Goal: Task Accomplishment & Management: Manage account settings

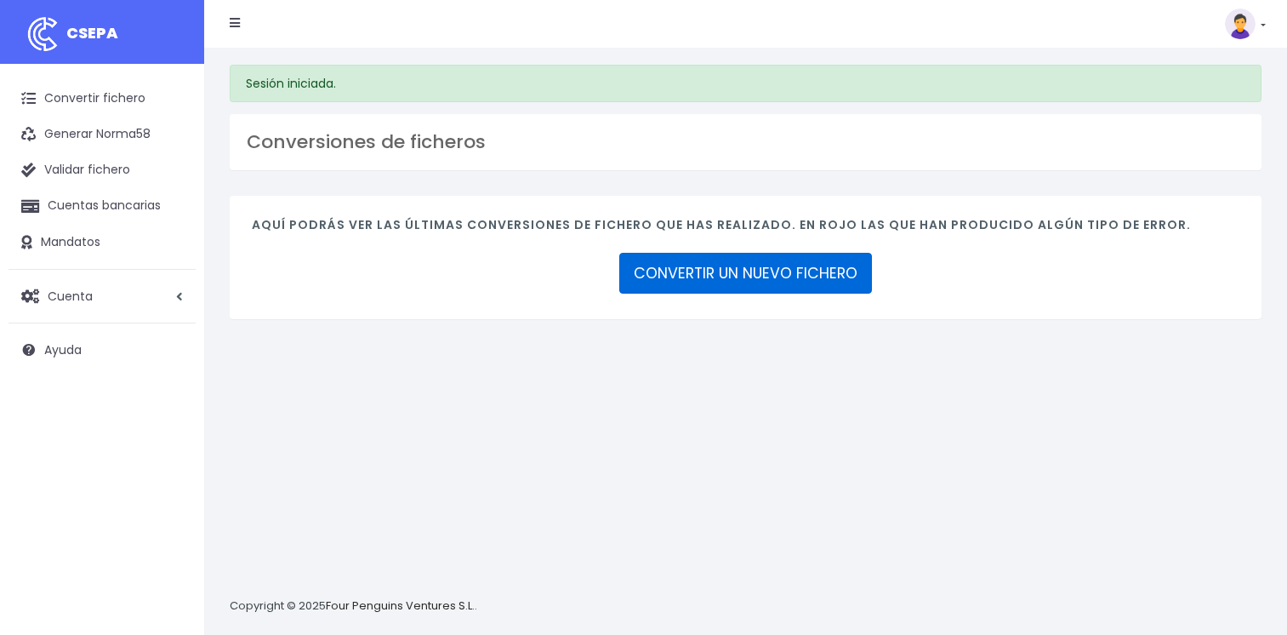
click at [685, 271] on link "CONVERTIR UN NUEVO FICHERO" at bounding box center [745, 273] width 253 height 41
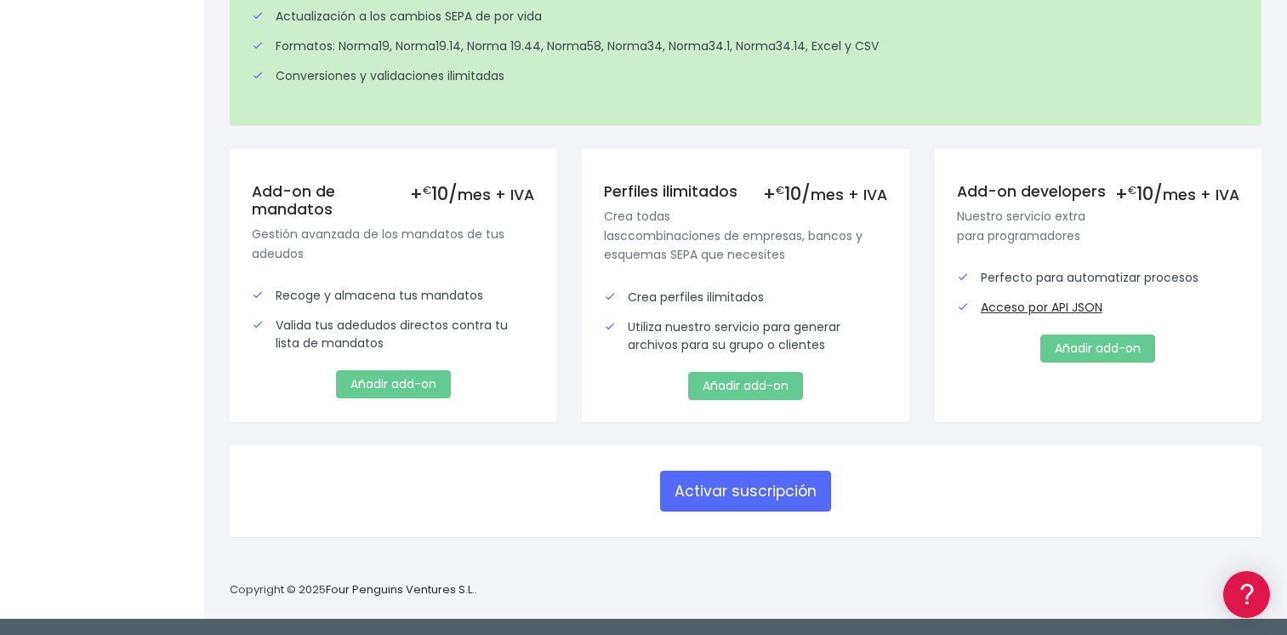
scroll to position [174, 0]
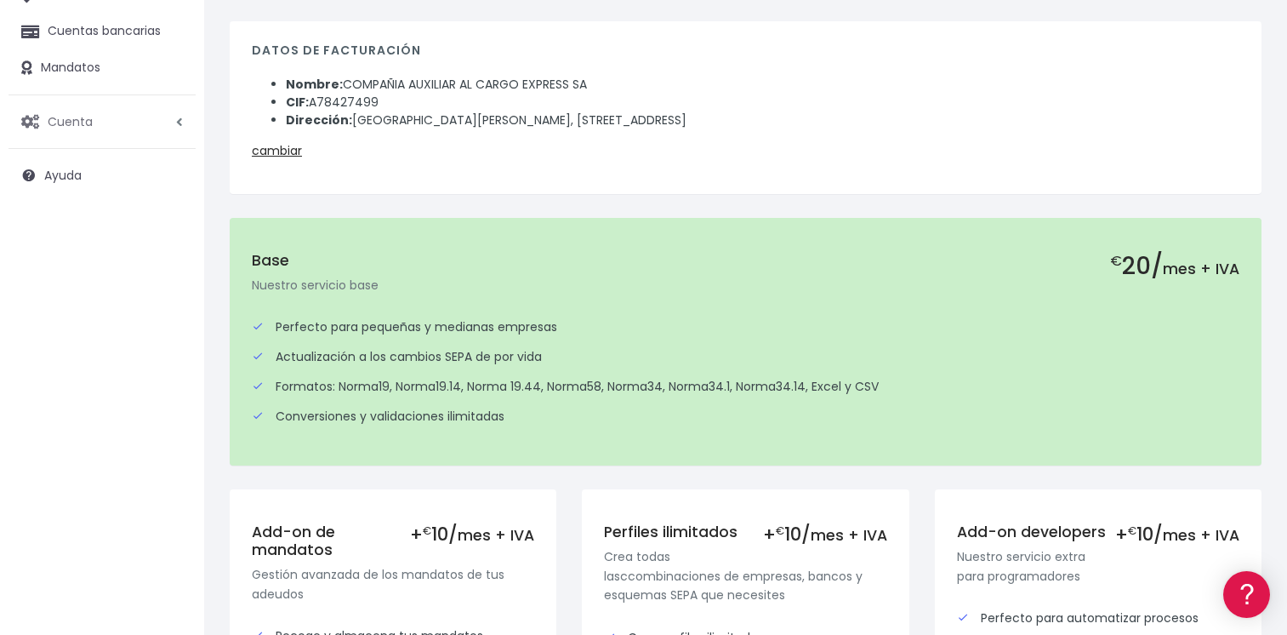
click at [92, 126] on span "Cuenta" at bounding box center [70, 120] width 45 height 17
click at [93, 191] on link "Suscripción" at bounding box center [111, 193] width 168 height 31
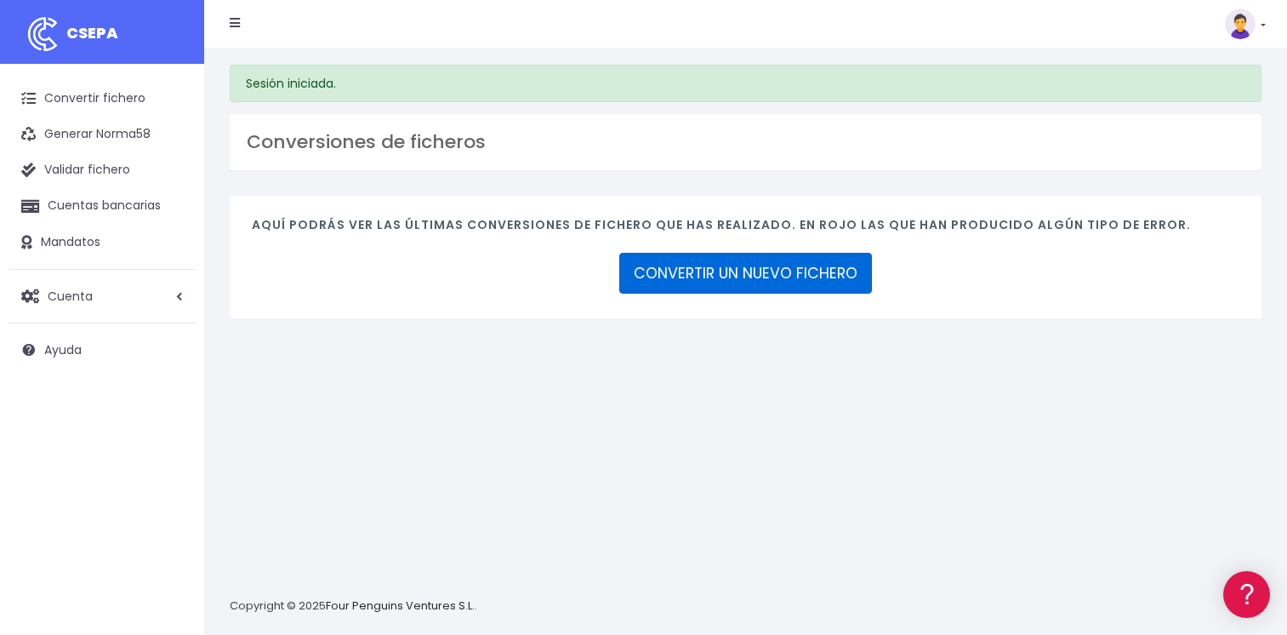
click at [805, 272] on link "CONVERTIR UN NUEVO FICHERO" at bounding box center [745, 273] width 253 height 41
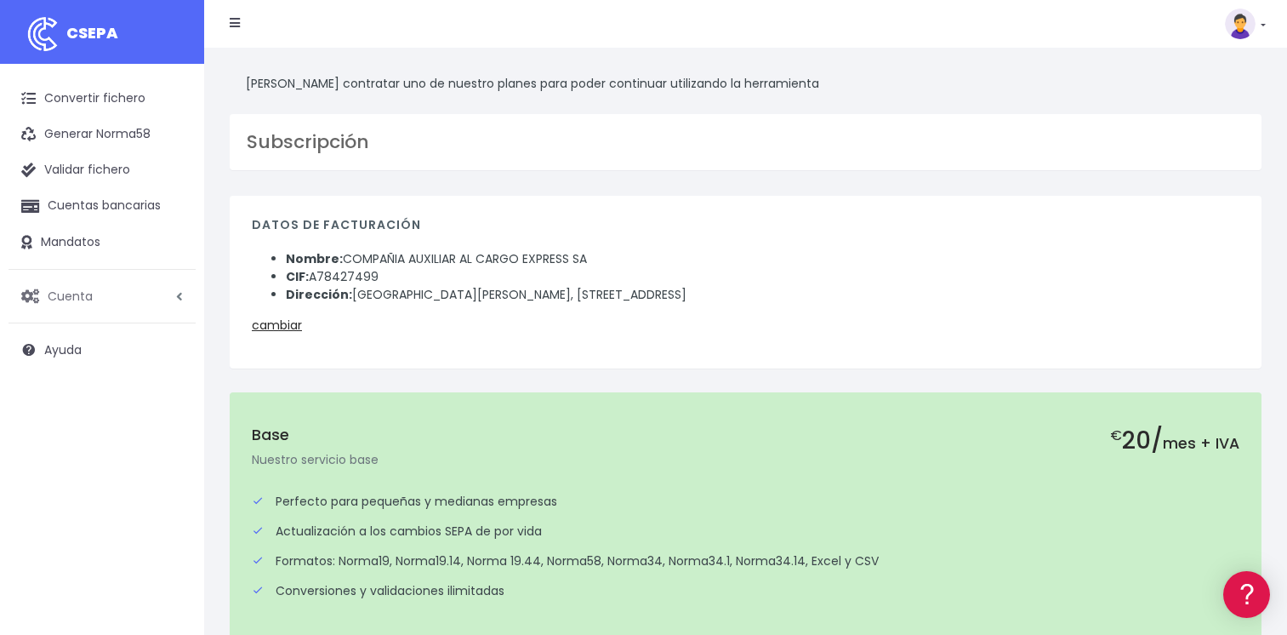
click at [72, 300] on span "Cuenta" at bounding box center [70, 295] width 45 height 17
click at [85, 395] on link "Facturación" at bounding box center [111, 398] width 168 height 31
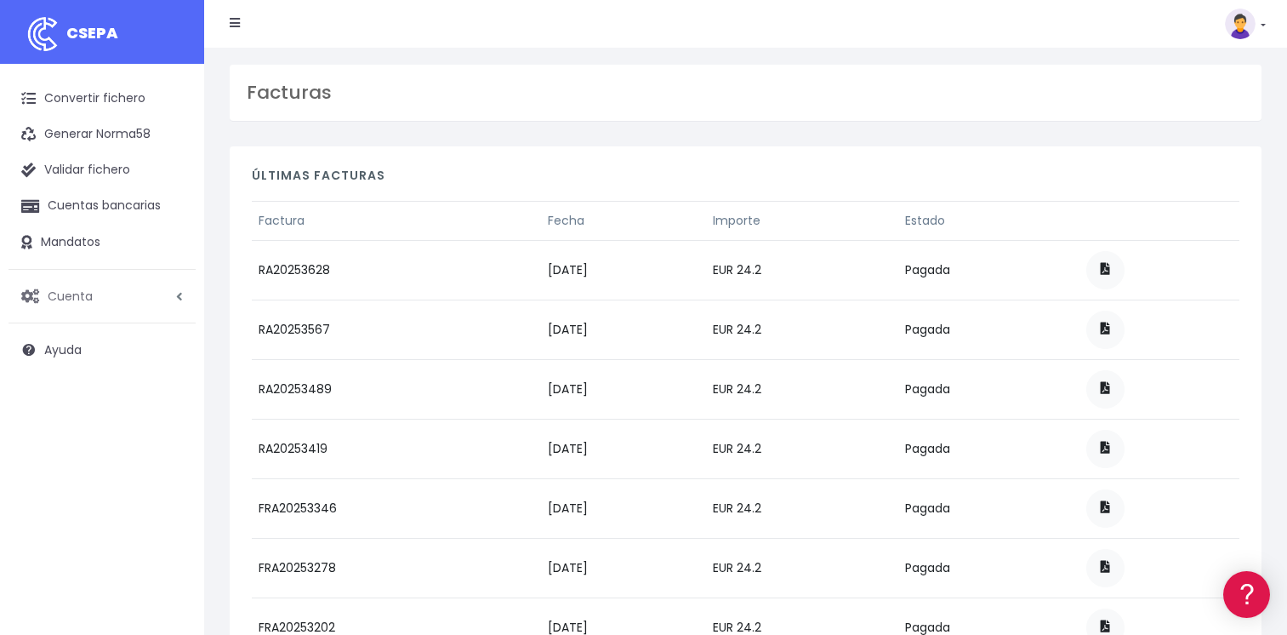
click at [54, 295] on span "Cuenta" at bounding box center [70, 295] width 45 height 17
click at [77, 336] on link "Perfiles" at bounding box center [111, 337] width 168 height 31
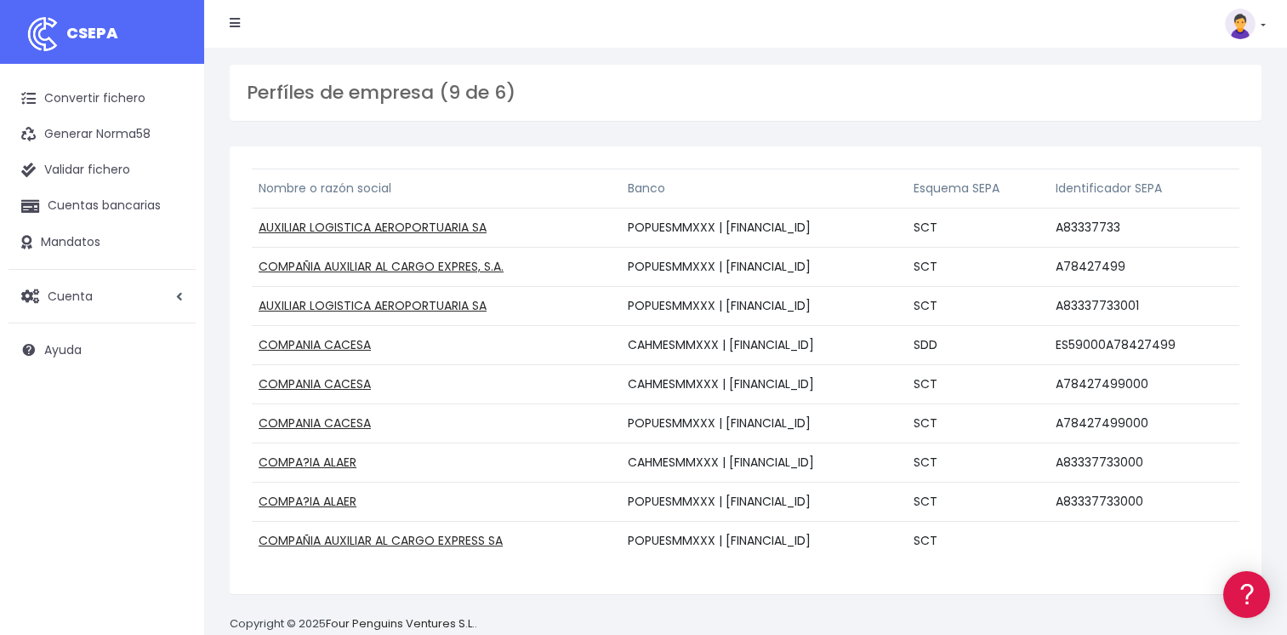
click at [1241, 31] on img at bounding box center [1240, 24] width 31 height 31
click at [1204, 69] on link "Suscripción" at bounding box center [1206, 74] width 117 height 31
